Goal: Contribute content

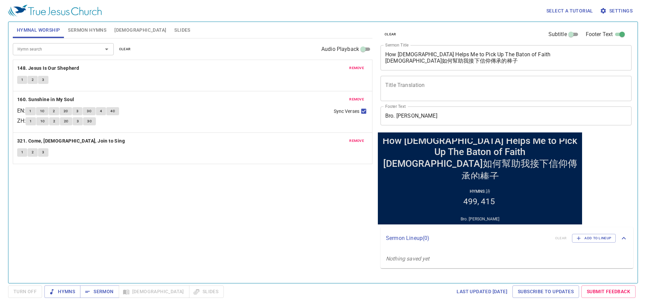
drag, startPoint x: 497, startPoint y: 66, endPoint x: 419, endPoint y: 59, distance: 78.4
click at [419, 59] on div "How God Helps Me to Pick Up The Baton of Faith 神如何幫助我接下信仰傳承的棒子 x Sermon Title" at bounding box center [506, 57] width 251 height 25
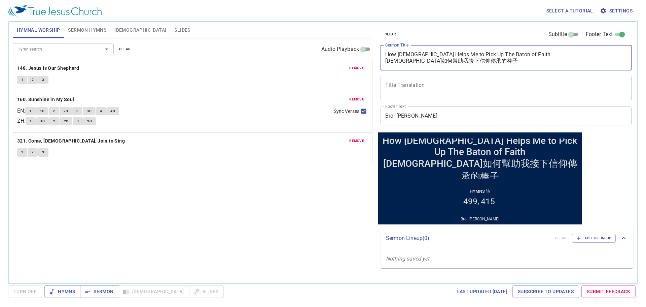
drag, startPoint x: 474, startPoint y: 63, endPoint x: 365, endPoint y: 55, distance: 109.0
click at [365, 55] on div "Hymnal Worship Sermon Hymns Bible Slides Hymn search Hymn search clear Audio Pl…" at bounding box center [323, 149] width 626 height 261
paste textarea "A Prepared Believer (Lk.22)"
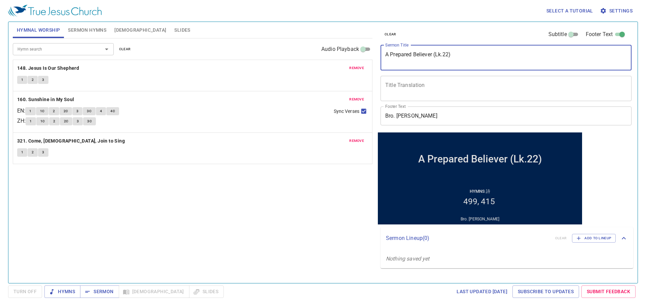
type textarea "A Prepared Believer (Lk.22)"
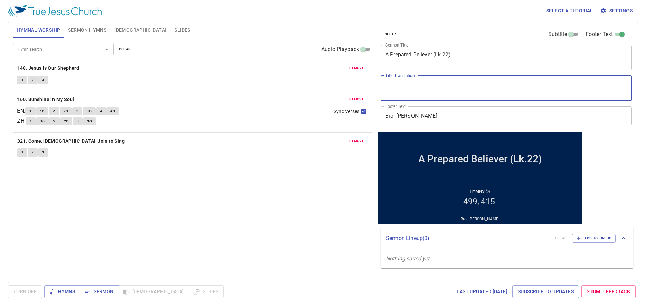
click at [430, 87] on textarea "Title Translation" at bounding box center [506, 88] width 242 height 13
paste textarea "一個有準備的[DEMOGRAPHIC_DATA]"
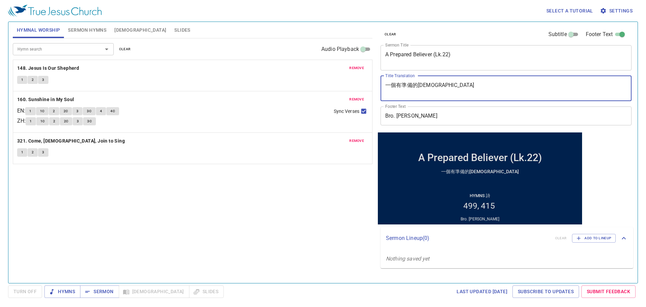
type textarea "一個有準備的[DEMOGRAPHIC_DATA]"
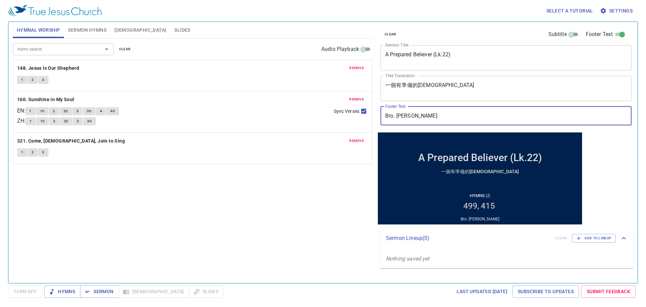
drag, startPoint x: 438, startPoint y: 117, endPoint x: 346, endPoint y: 111, distance: 92.4
click at [346, 111] on div "Hymnal Worship Sermon Hymns Bible Slides Hymn search Hymn search clear Audio Pl…" at bounding box center [323, 149] width 626 height 261
paste input "Pr. Joseph Ju"
type input "Pr. [PERSON_NAME]"
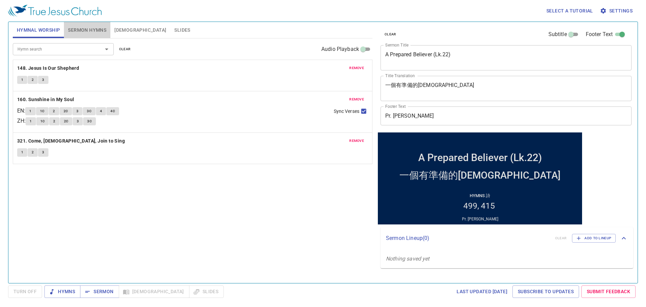
click at [99, 32] on span "Sermon Hymns" at bounding box center [87, 30] width 38 height 8
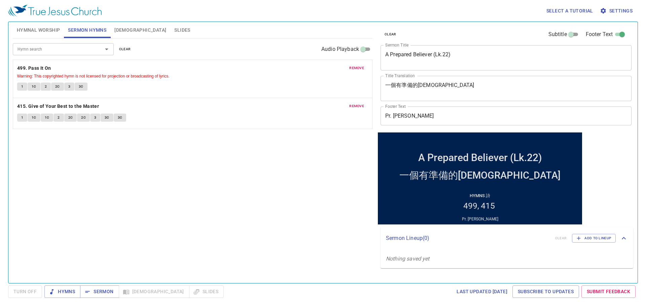
click at [352, 65] on span "remove" at bounding box center [356, 68] width 15 height 6
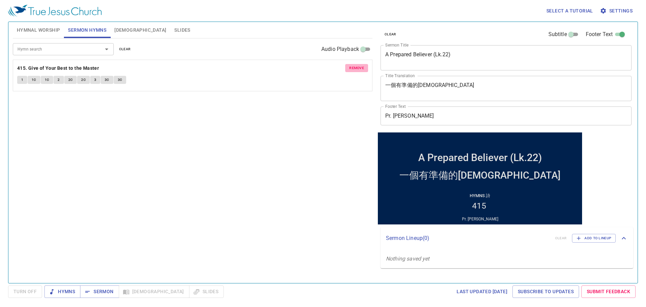
click at [352, 65] on span "remove" at bounding box center [356, 68] width 15 height 6
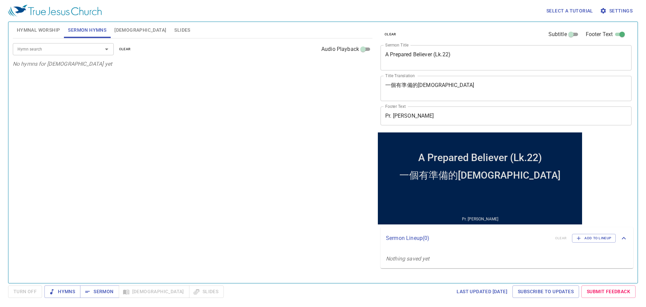
click at [72, 54] on div "Hymn search" at bounding box center [63, 49] width 101 height 12
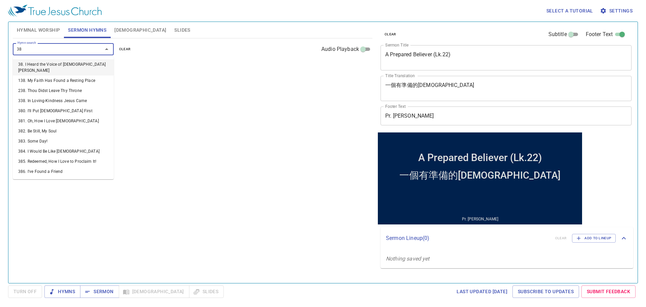
type input "381"
type input "415"
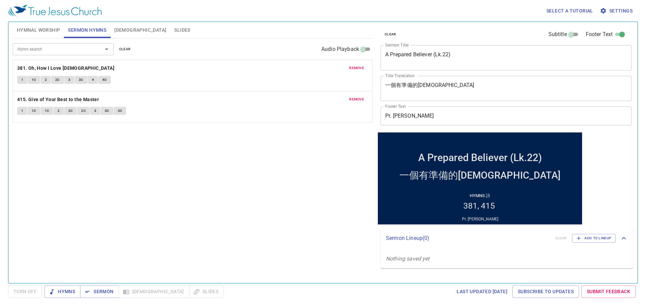
click at [179, 128] on div "Hymn search Hymn search clear Audio Playback remove 381. Oh, How I Love Jesus 1…" at bounding box center [193, 157] width 360 height 239
click at [60, 32] on span "Hymnal Worship" at bounding box center [38, 30] width 43 height 8
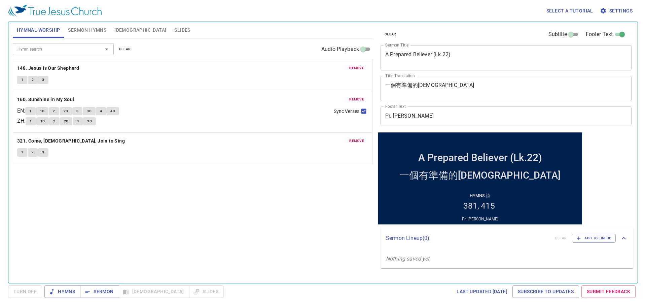
click at [347, 74] on div "remove 148. Jesus Is Our Shepherd 1 2 3" at bounding box center [192, 75] width 359 height 31
click at [353, 68] on span "remove" at bounding box center [356, 68] width 15 height 6
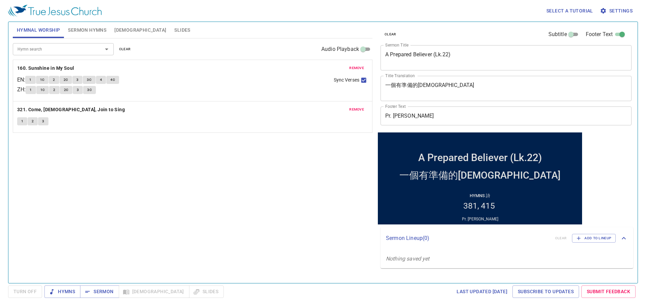
click at [353, 68] on span "remove" at bounding box center [356, 68] width 15 height 6
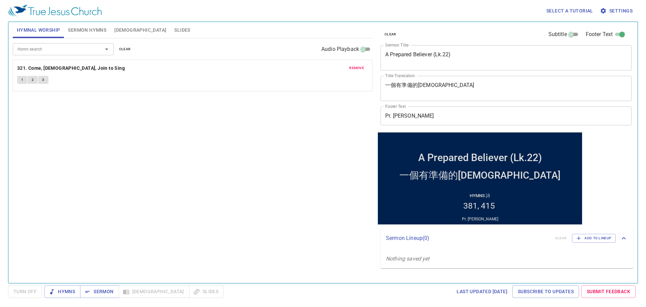
click at [353, 68] on span "remove" at bounding box center [356, 68] width 15 height 6
click at [353, 68] on div "Hymn search Hymn search clear Audio Playback No hymns for hymnal worship yet" at bounding box center [193, 157] width 360 height 239
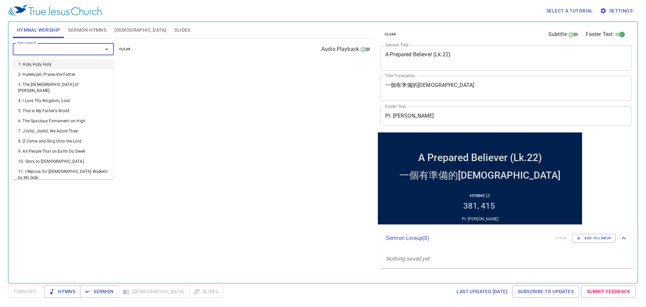
click at [84, 46] on input "Hymn search" at bounding box center [53, 49] width 77 height 8
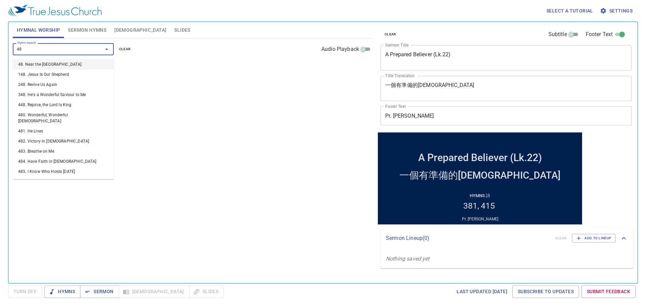
type input "482"
type input "485"
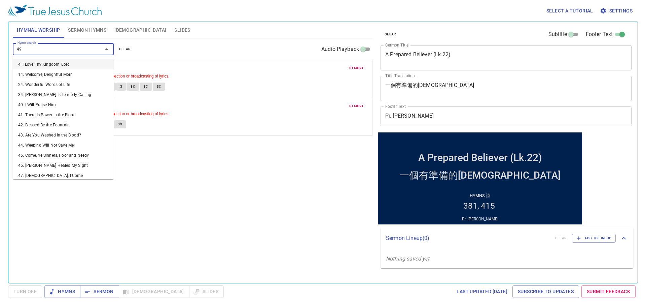
type input "494"
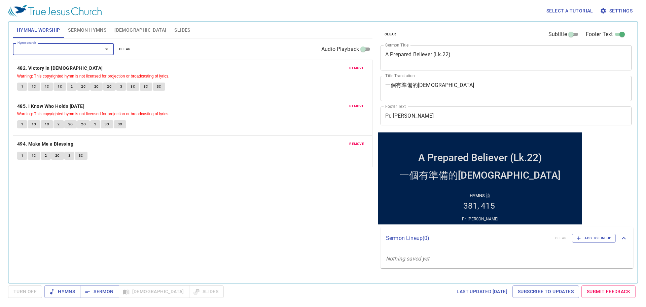
click at [39, 64] on div "remove 482. Victory in Jesus Warning: This copyrighted hymn is not licensed for…" at bounding box center [192, 79] width 359 height 38
click at [37, 66] on b "482. Victory in [DEMOGRAPHIC_DATA]" at bounding box center [60, 68] width 86 height 8
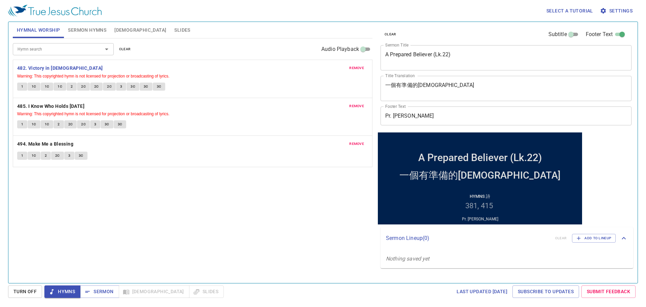
click at [22, 86] on span "1" at bounding box center [22, 86] width 2 height 6
click at [33, 88] on span "1C" at bounding box center [34, 86] width 5 height 6
click at [47, 90] on button "1C" at bounding box center [47, 86] width 13 height 8
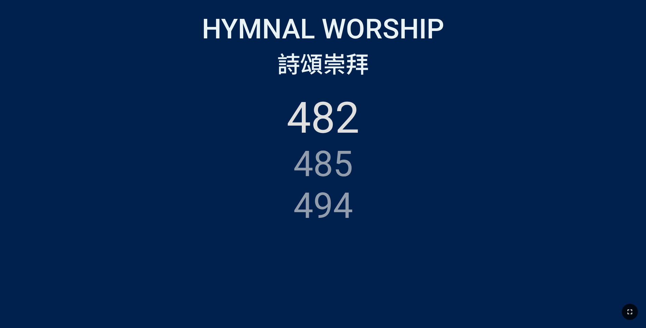
click at [625, 307] on button "button" at bounding box center [630, 312] width 16 height 16
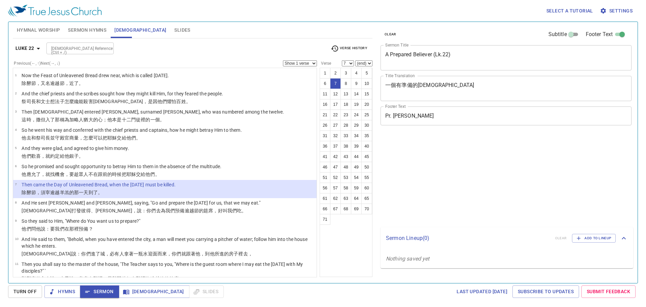
select select "7"
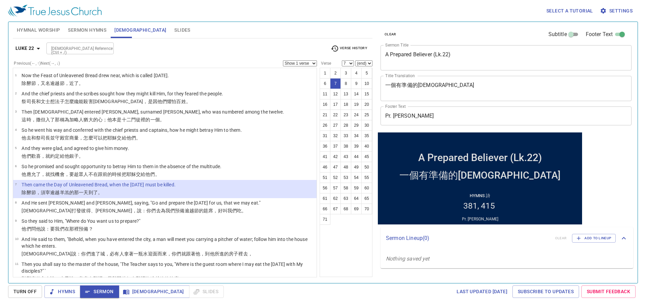
scroll to position [34, 0]
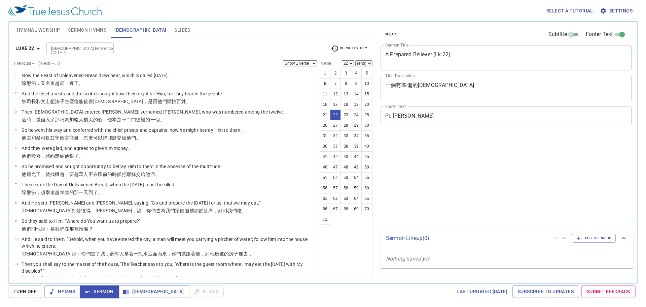
select select "22"
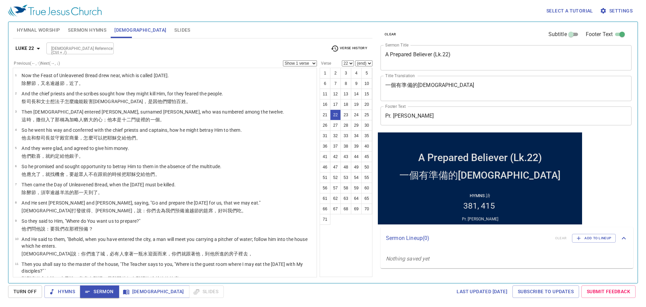
scroll to position [269, 0]
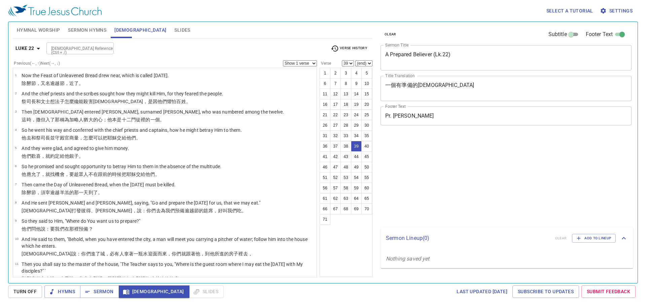
select select "39"
select select "24"
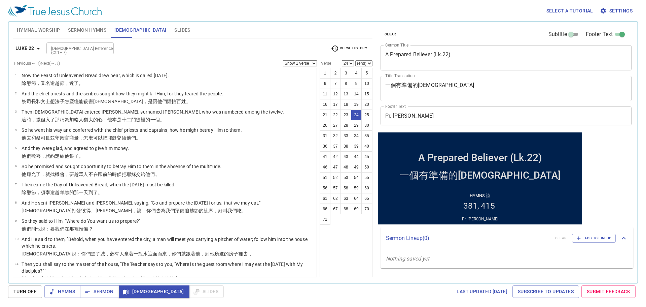
scroll to position [367, 0]
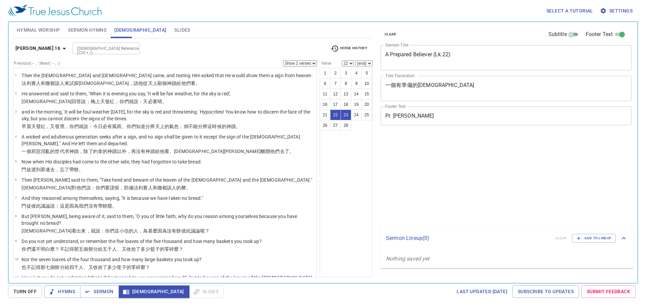
select select "2"
select select "22"
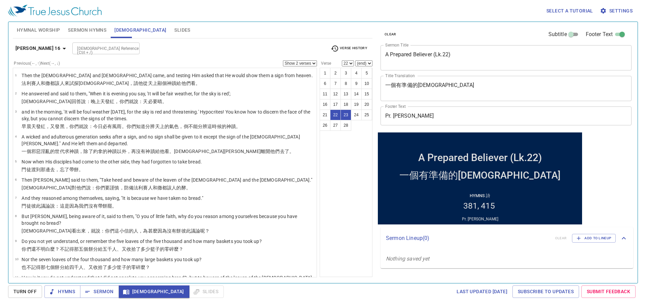
scroll to position [336, 0]
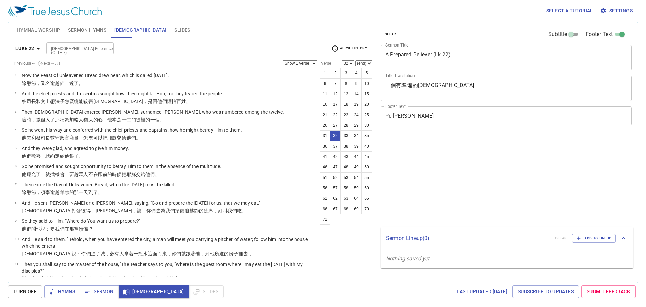
select select "32"
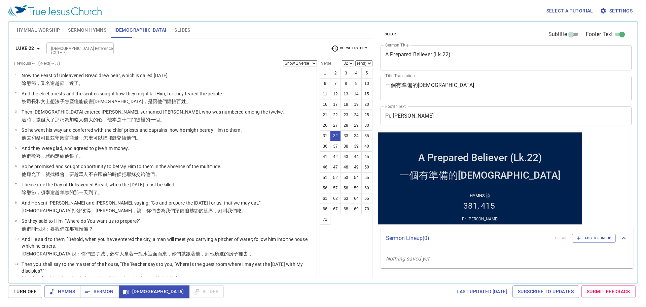
scroll to position [555, 0]
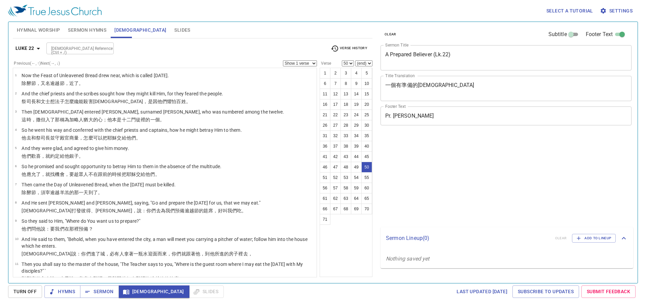
select select "50"
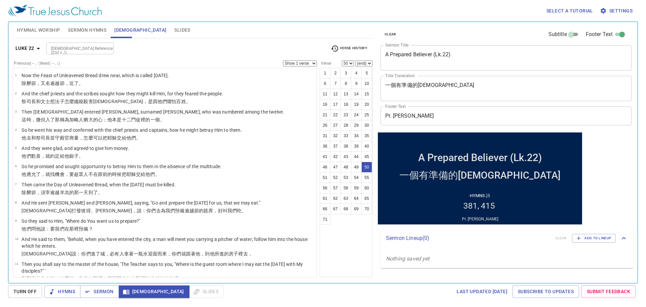
scroll to position [837, 0]
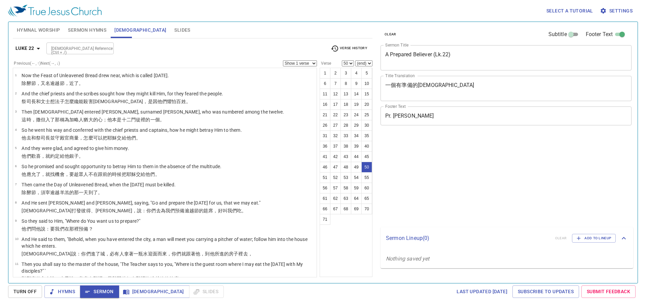
select select "50"
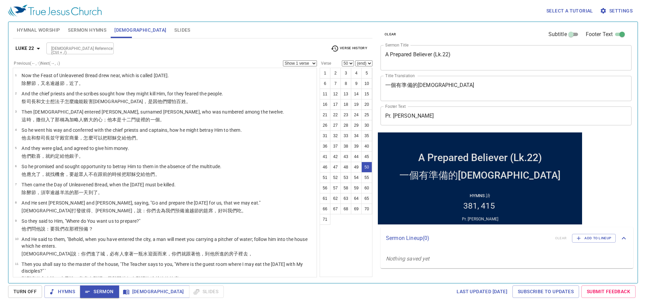
scroll to position [837, 0]
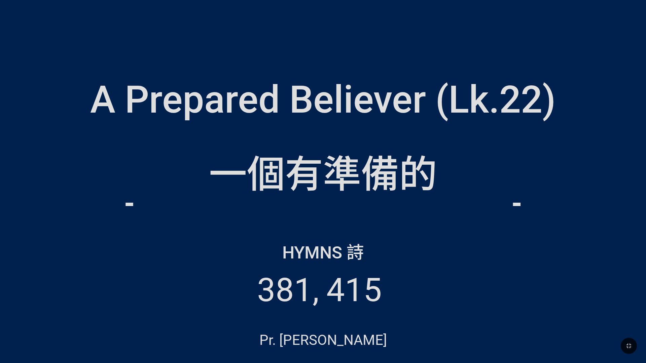
click at [78, 146] on div "一個有準備的[DEMOGRAPHIC_DATA]" at bounding box center [323, 167] width 632 height 77
